Goal: Navigation & Orientation: Find specific page/section

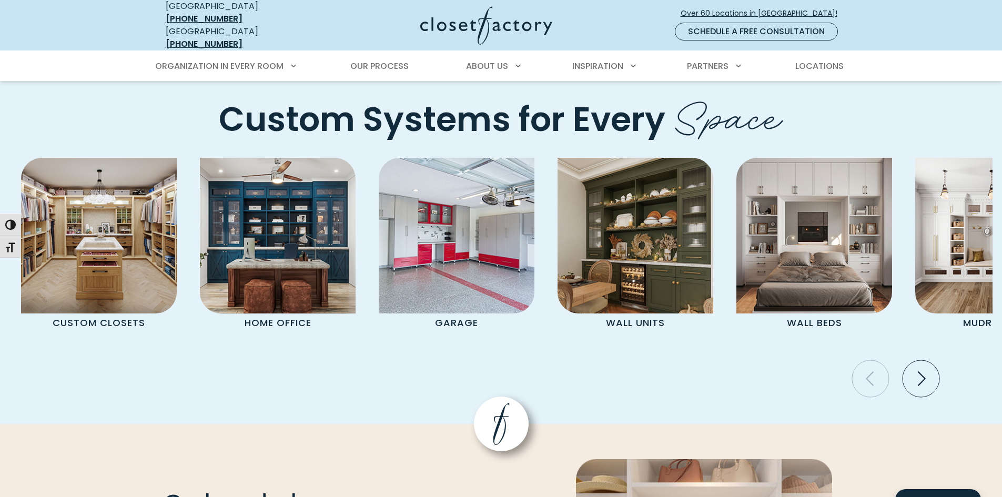
scroll to position [2842, 0]
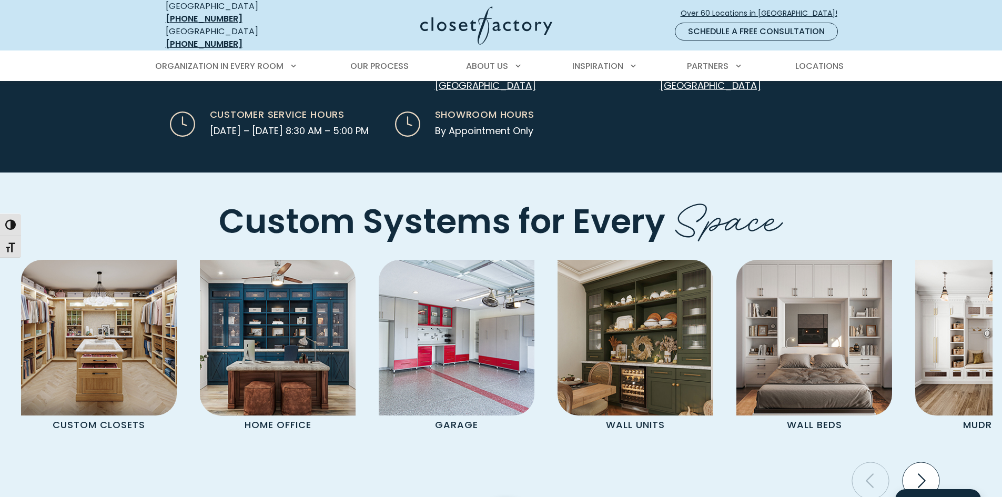
click at [916, 462] on icon "Next slide" at bounding box center [920, 480] width 37 height 37
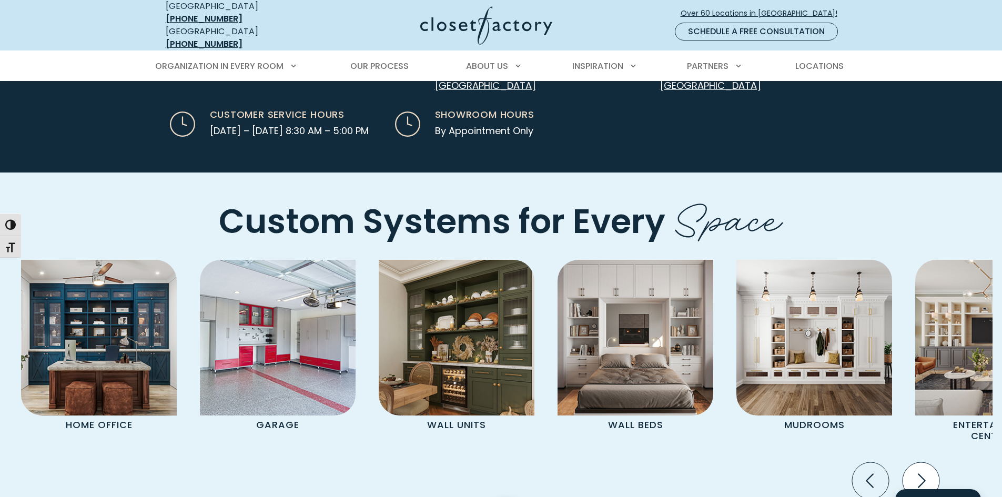
click at [916, 462] on icon "Next slide" at bounding box center [920, 480] width 37 height 37
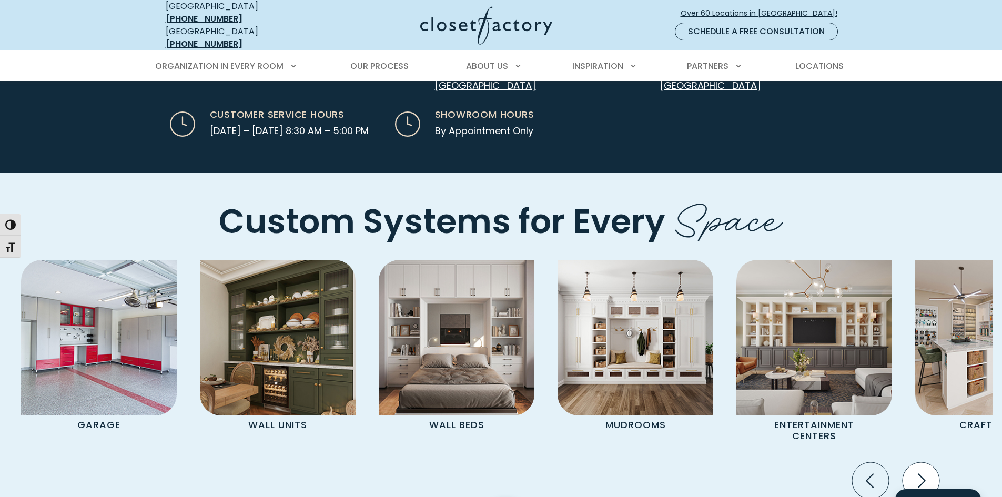
click at [916, 462] on icon "Next slide" at bounding box center [920, 480] width 37 height 37
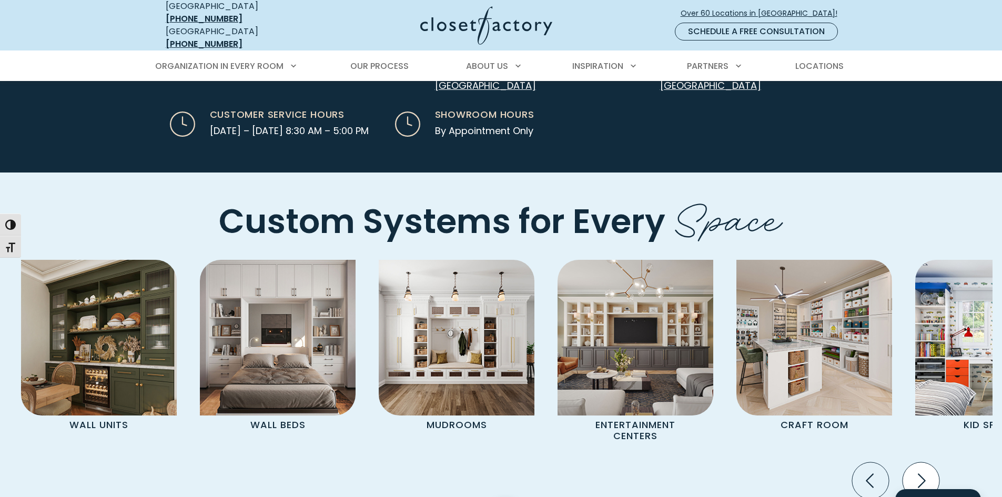
click at [916, 462] on icon "Next slide" at bounding box center [920, 480] width 37 height 37
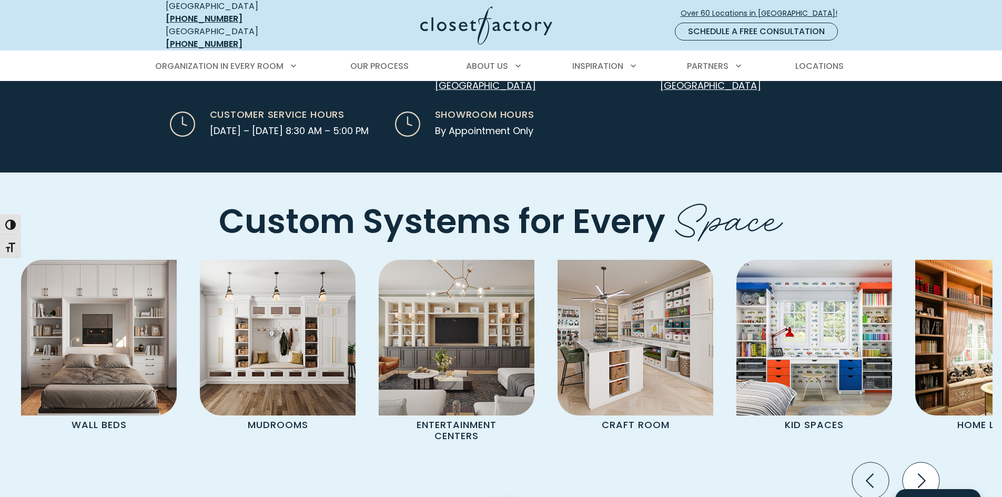
click at [916, 462] on icon "Next slide" at bounding box center [920, 480] width 37 height 37
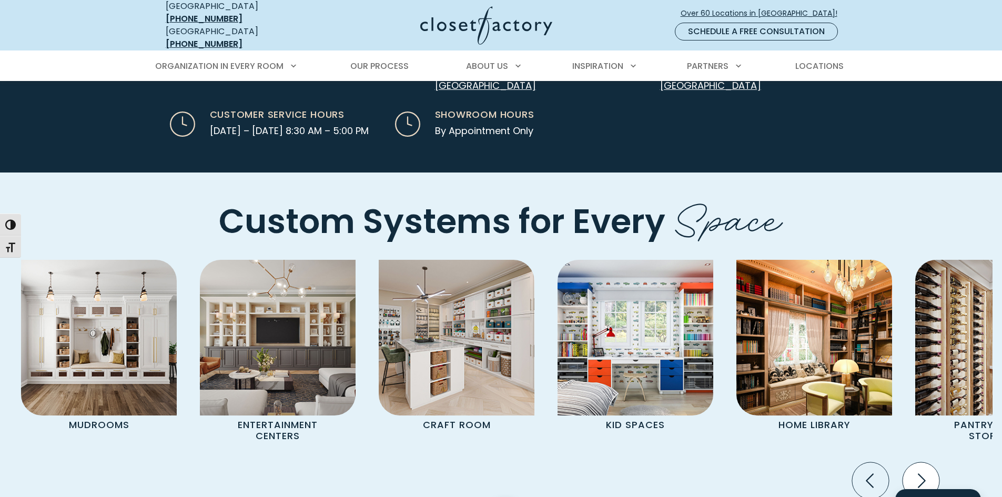
click at [916, 462] on icon "Next slide" at bounding box center [920, 480] width 37 height 37
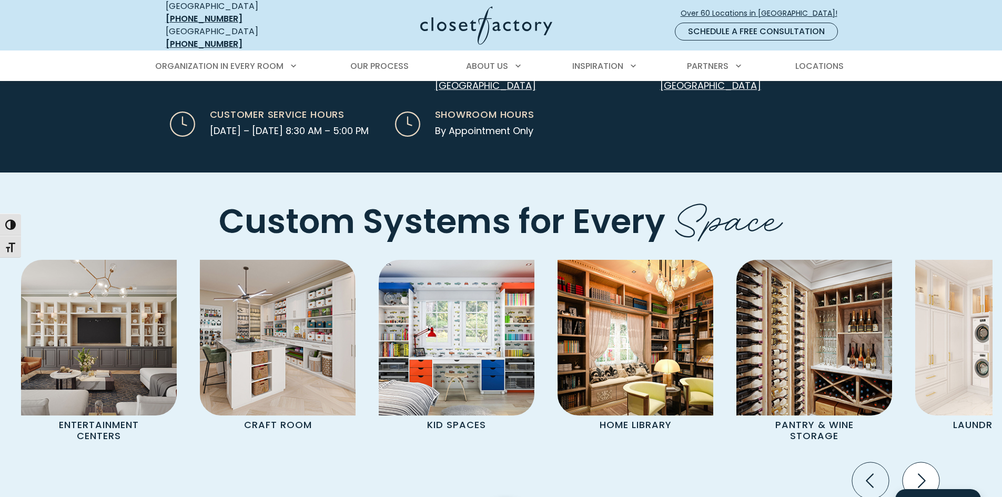
click at [916, 462] on icon "Next slide" at bounding box center [920, 480] width 37 height 37
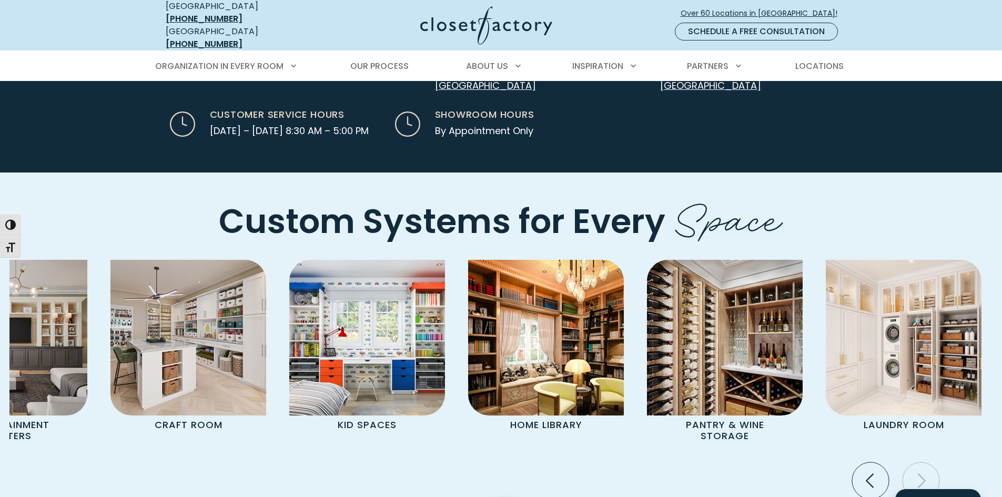
click at [916, 462] on icon "Next slide" at bounding box center [920, 480] width 37 height 37
click at [872, 474] on icon "Previous slide" at bounding box center [870, 481] width 8 height 14
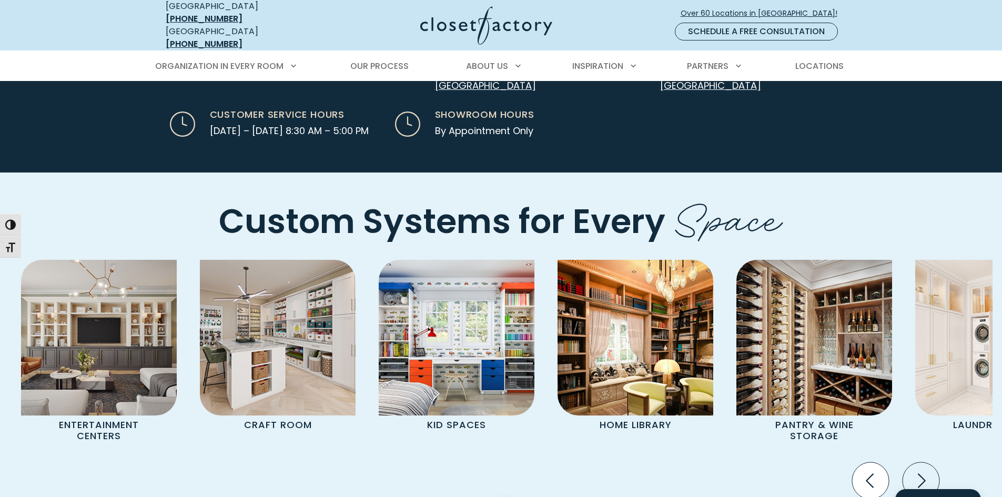
click at [872, 474] on icon "Previous slide" at bounding box center [870, 481] width 8 height 14
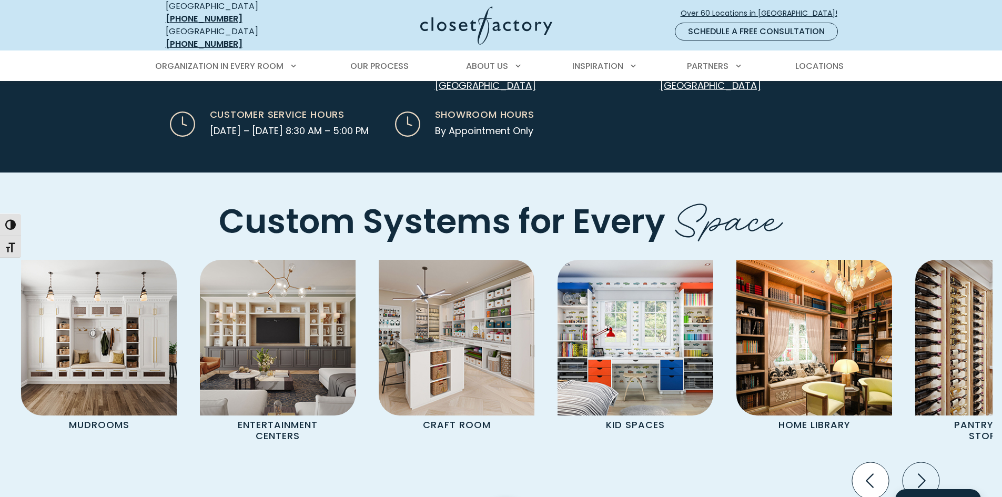
click at [872, 474] on icon "Previous slide" at bounding box center [870, 481] width 8 height 14
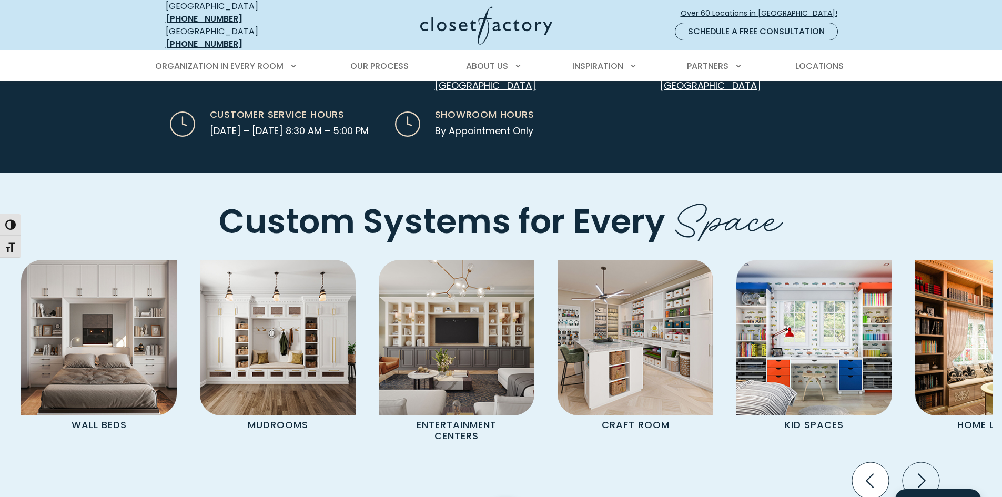
click at [872, 474] on icon "Previous slide" at bounding box center [870, 481] width 8 height 14
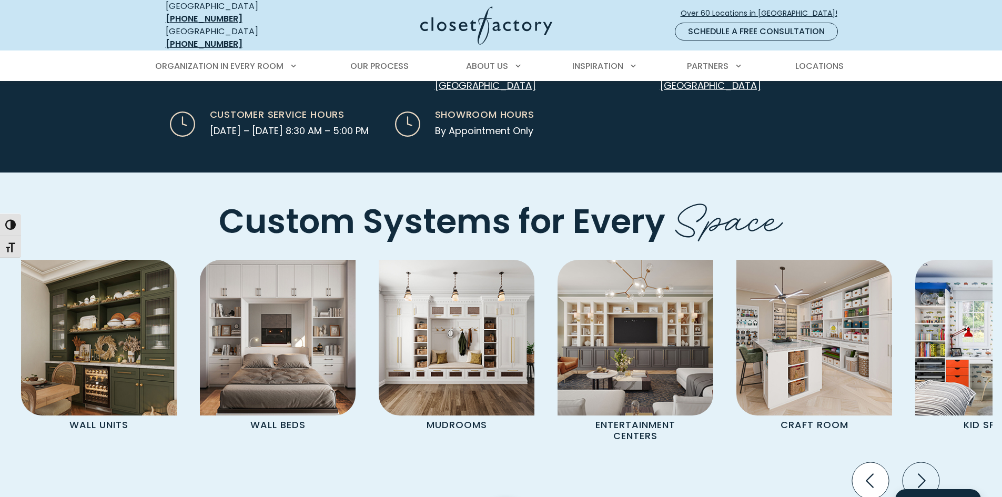
click at [872, 474] on icon "Previous slide" at bounding box center [870, 481] width 8 height 14
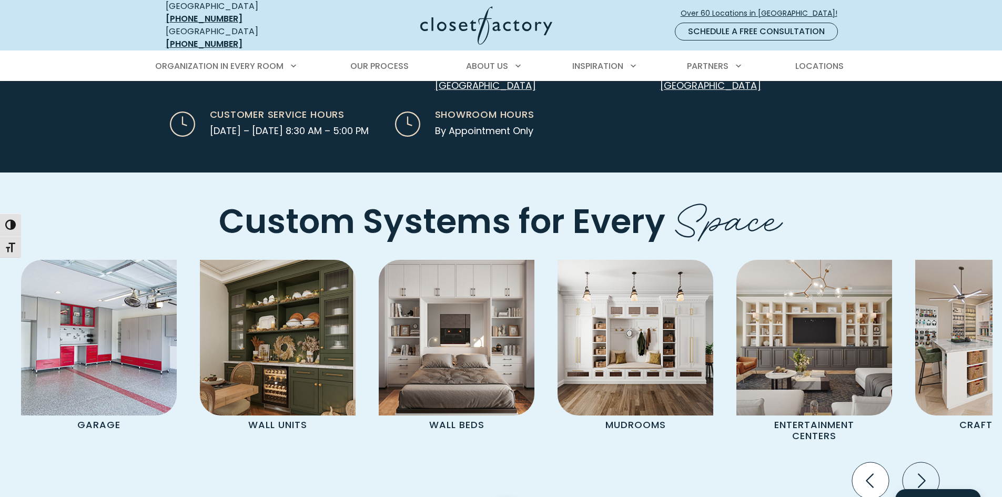
click at [872, 474] on icon "Previous slide" at bounding box center [870, 481] width 8 height 14
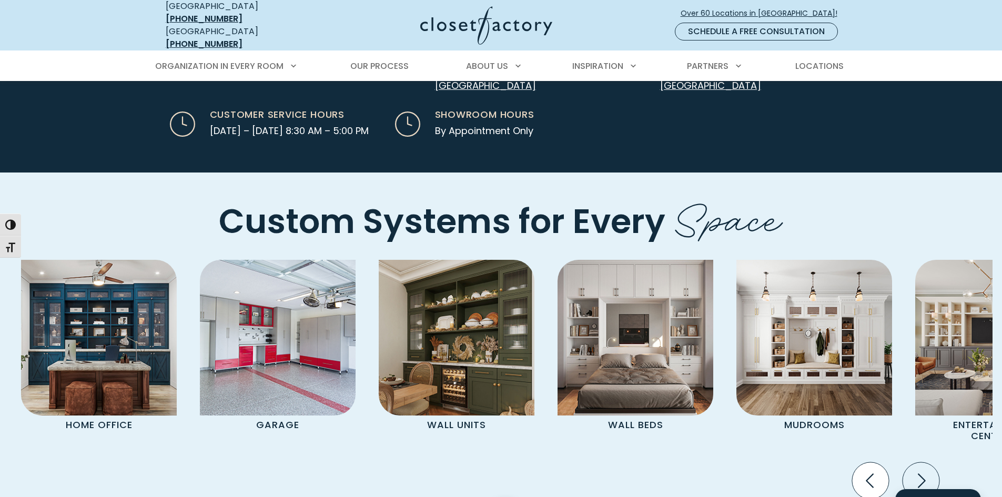
click at [872, 474] on icon "Previous slide" at bounding box center [870, 481] width 8 height 14
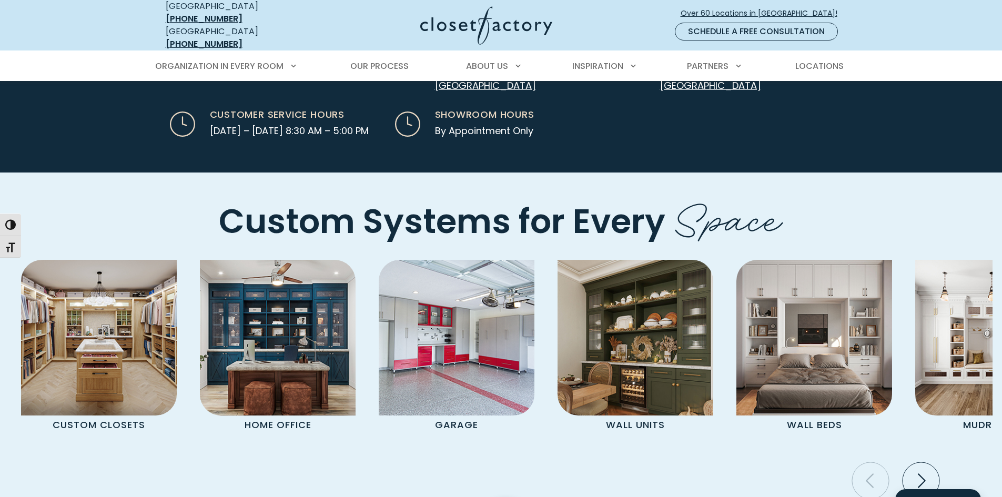
click at [872, 474] on icon "Previous slide" at bounding box center [870, 481] width 8 height 14
